Goal: Task Accomplishment & Management: Complete application form

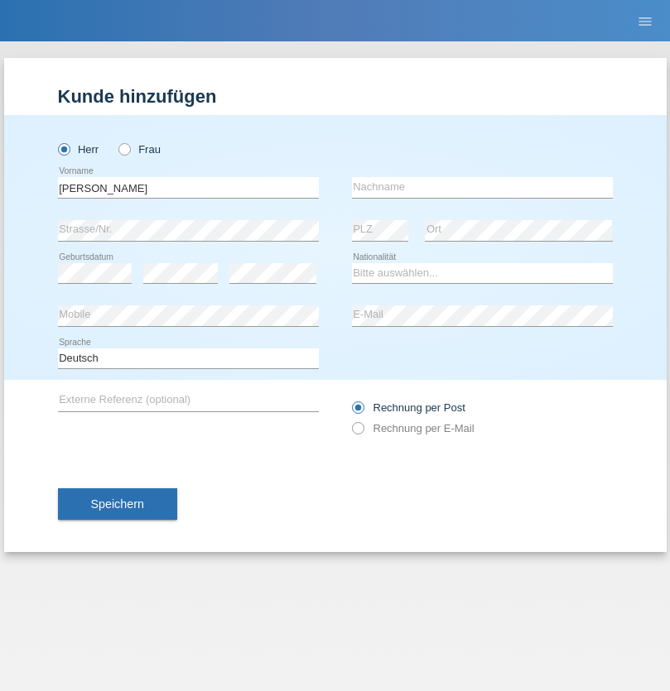
type input "[PERSON_NAME]"
click at [482, 187] on input "text" at bounding box center [482, 187] width 261 height 21
type input "Lybak"
select select "DE"
select select "C"
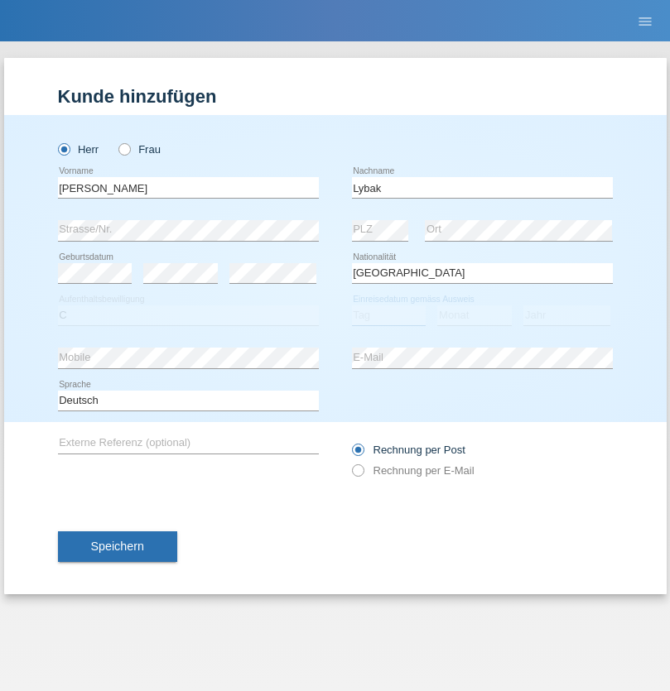
select select "01"
select select "08"
select select "2017"
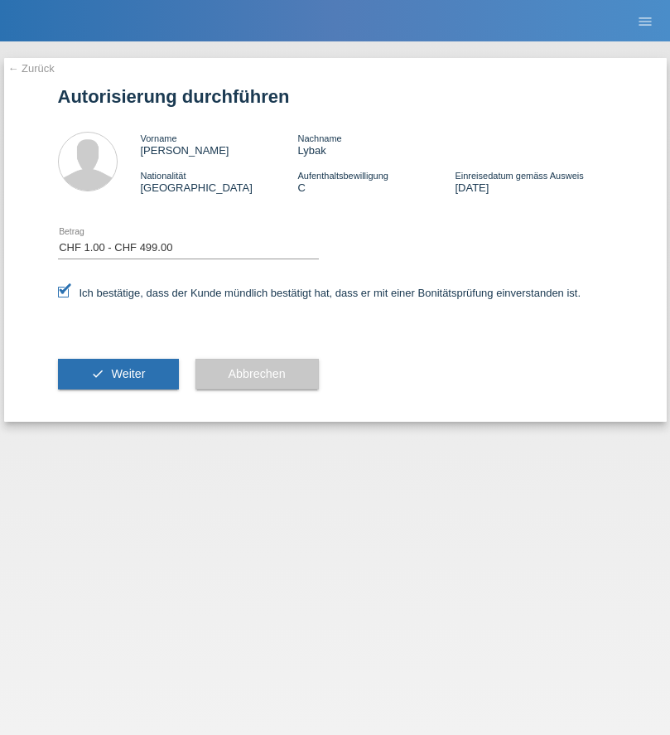
select select "1"
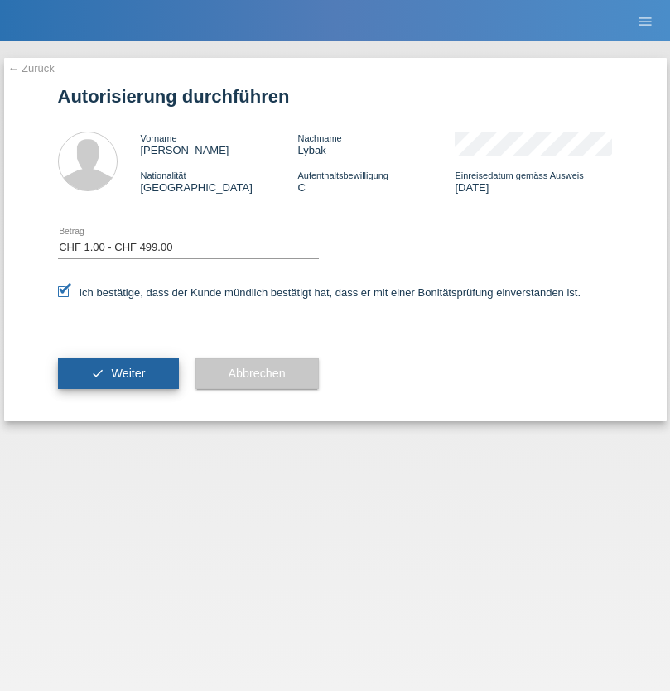
click at [118, 373] on span "Weiter" at bounding box center [128, 373] width 34 height 13
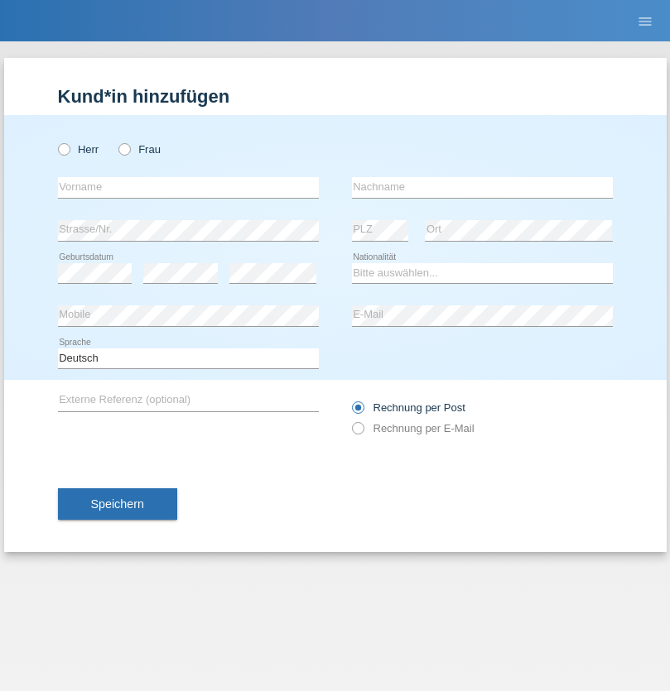
radio input "true"
click at [188, 187] on input "text" at bounding box center [188, 187] width 261 height 21
type input "Aldin"
click at [482, 187] on input "text" at bounding box center [482, 187] width 261 height 21
type input "Babic"
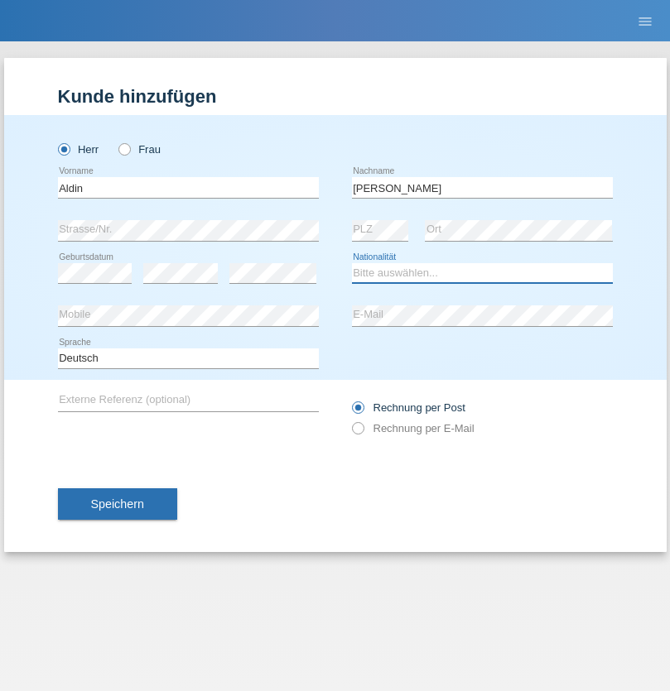
select select "CH"
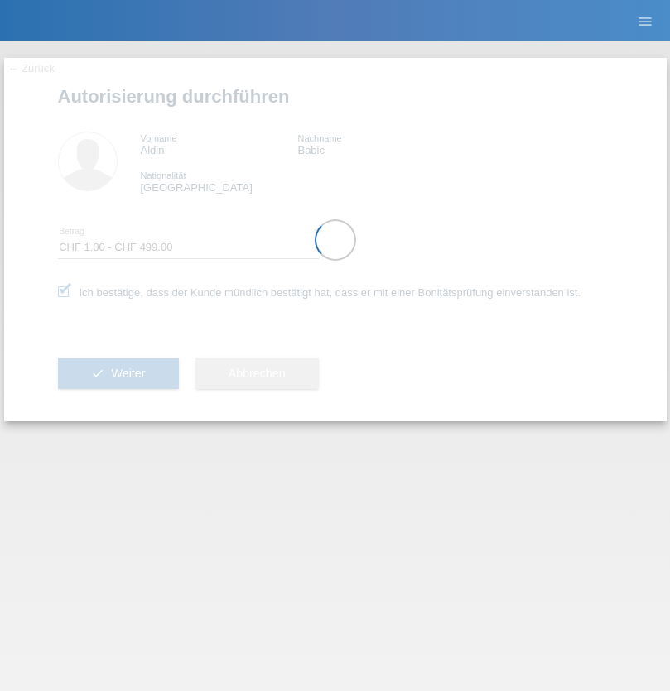
select select "1"
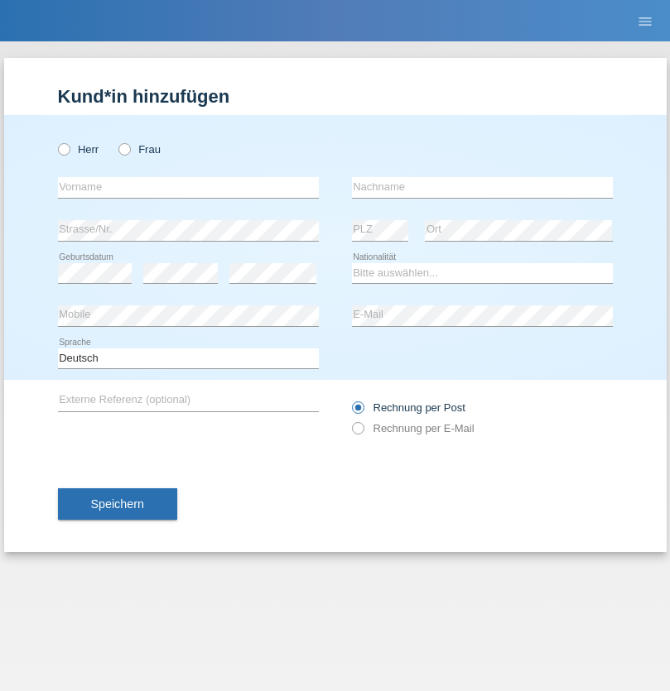
radio input "true"
click at [188, 187] on input "text" at bounding box center [188, 187] width 261 height 21
type input "[PERSON_NAME]"
click at [482, 187] on input "text" at bounding box center [482, 187] width 261 height 21
type input "Regazzi"
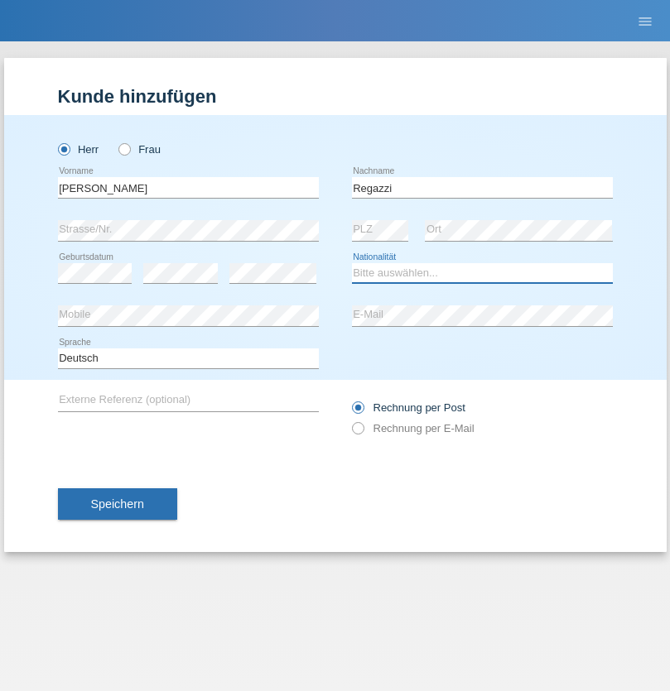
select select "CH"
radio input "true"
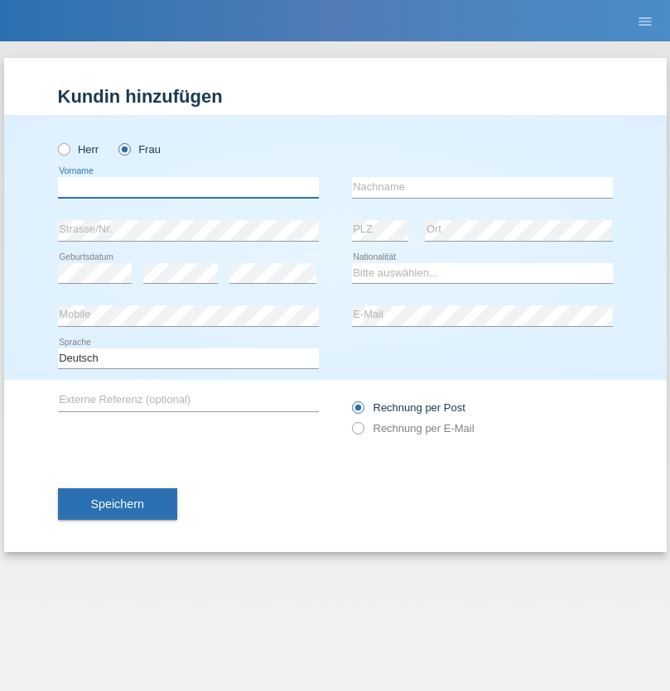
click at [188, 187] on input "text" at bounding box center [188, 187] width 261 height 21
type input "[PERSON_NAME]"
click at [482, 187] on input "text" at bounding box center [482, 187] width 261 height 21
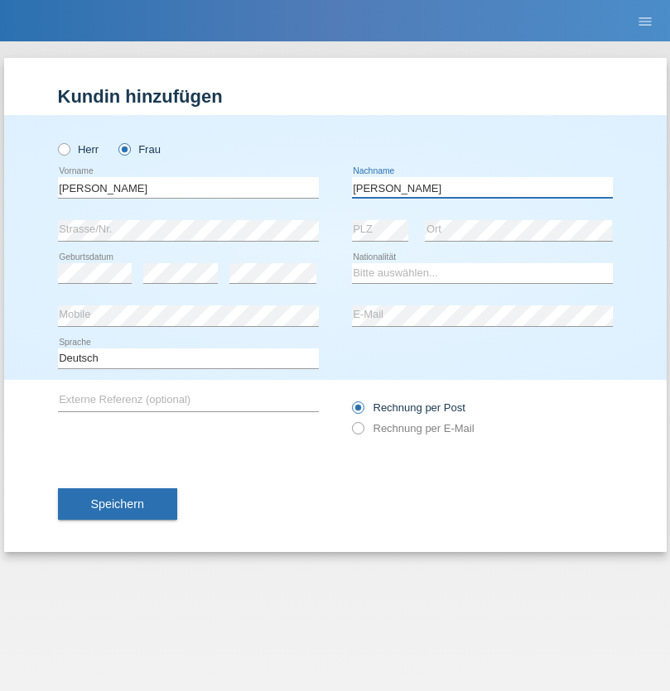
type input "[PERSON_NAME]"
select select "PT"
select select "C"
select select "24"
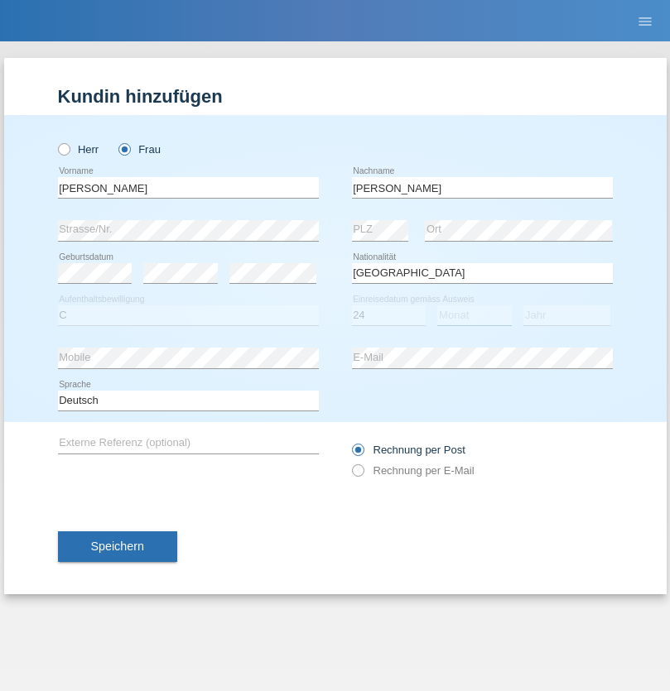
select select "08"
select select "1970"
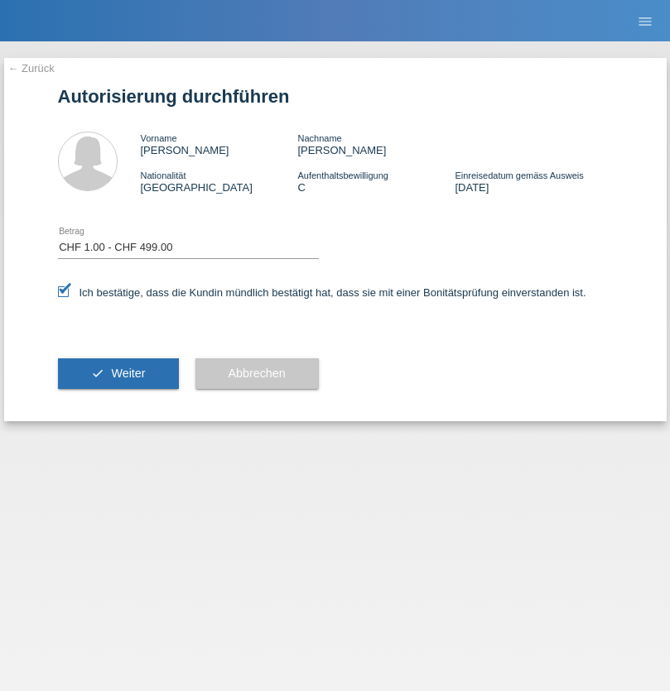
select select "1"
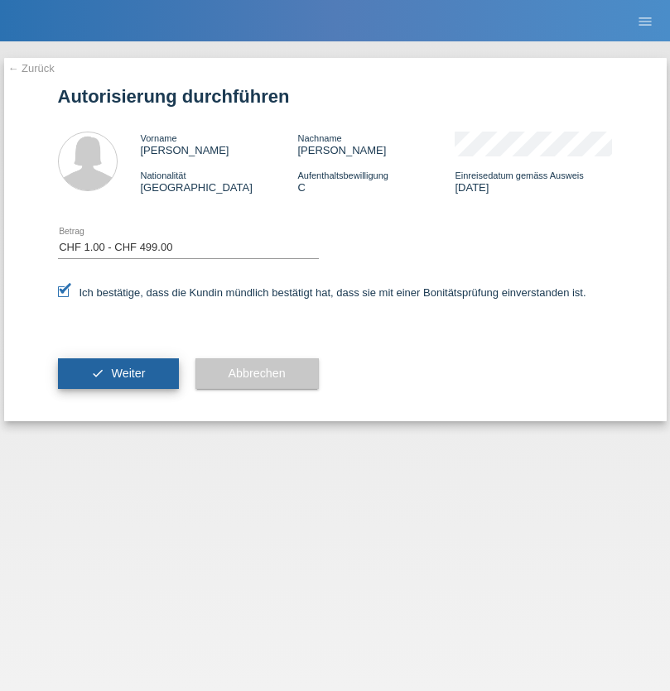
click at [118, 373] on span "Weiter" at bounding box center [128, 373] width 34 height 13
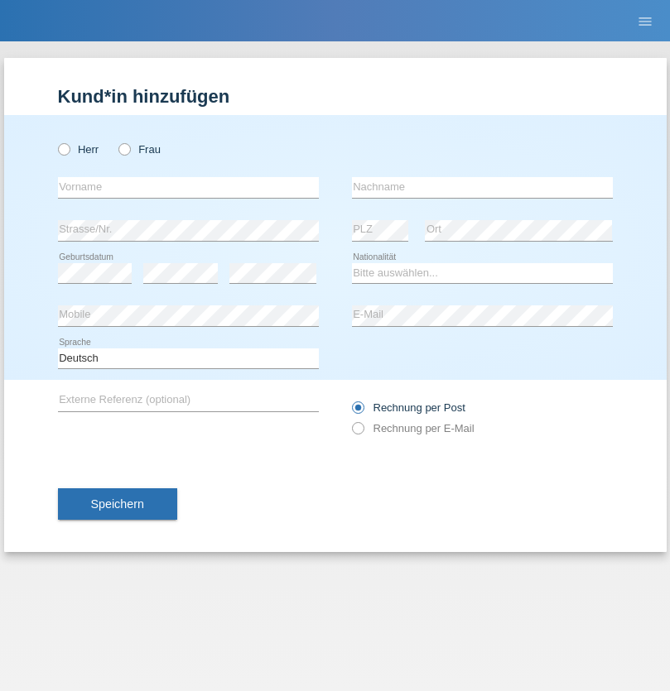
radio input "true"
click at [188, 187] on input "text" at bounding box center [188, 187] width 261 height 21
type input "Lucas"
click at [482, 187] on input "text" at bounding box center [482, 187] width 261 height 21
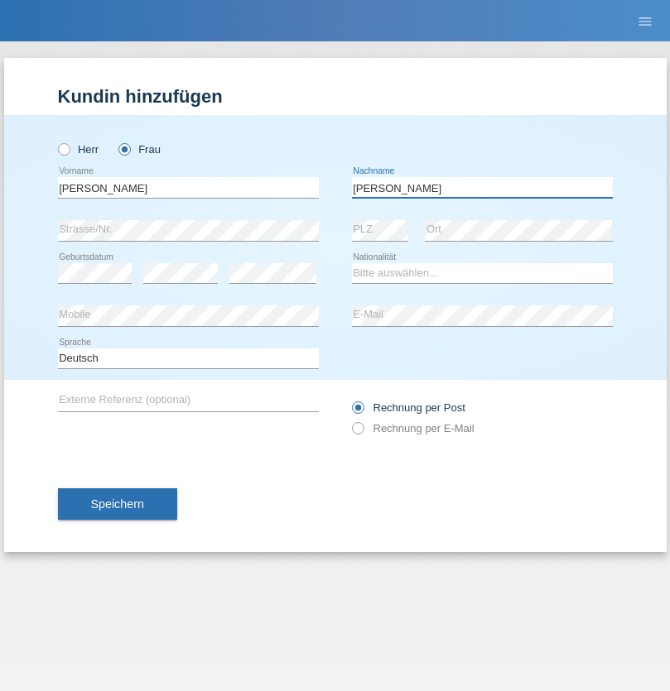
type input "Luca"
select select "CH"
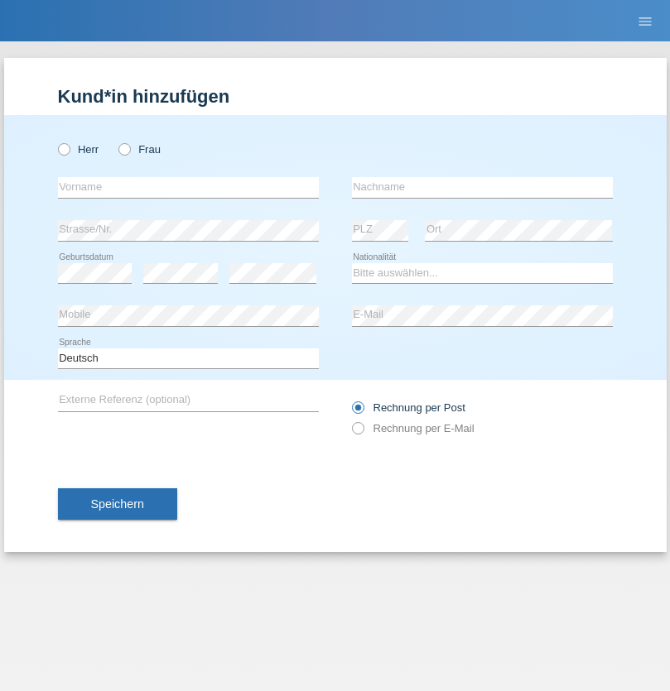
radio input "true"
click at [188, 187] on input "text" at bounding box center [188, 187] width 261 height 21
type input "[PERSON_NAME]"
click at [482, 187] on input "text" at bounding box center [482, 187] width 261 height 21
type input "Horvath"
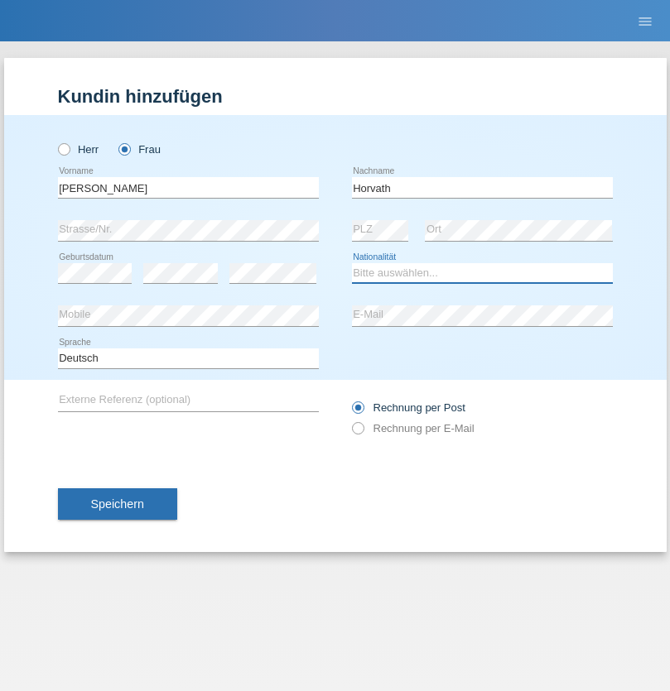
select select "RO"
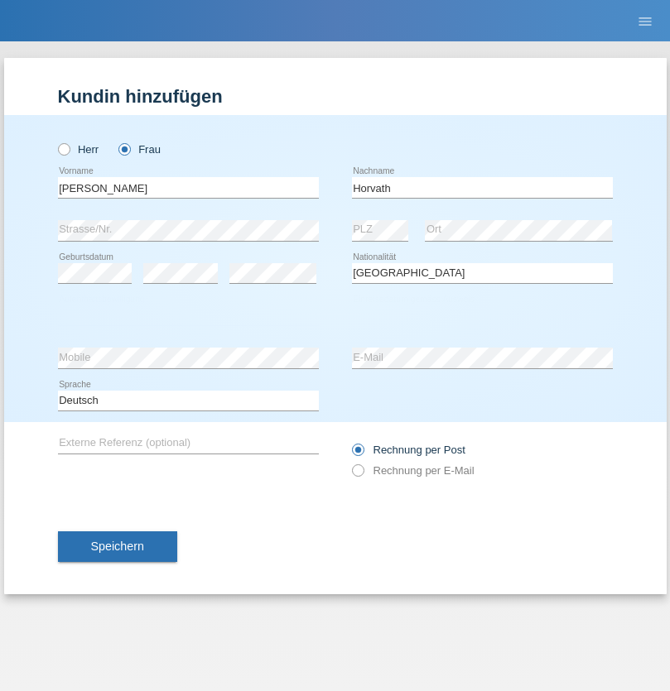
select select "C"
select select "02"
select select "09"
select select "2016"
